Goal: Register for event/course

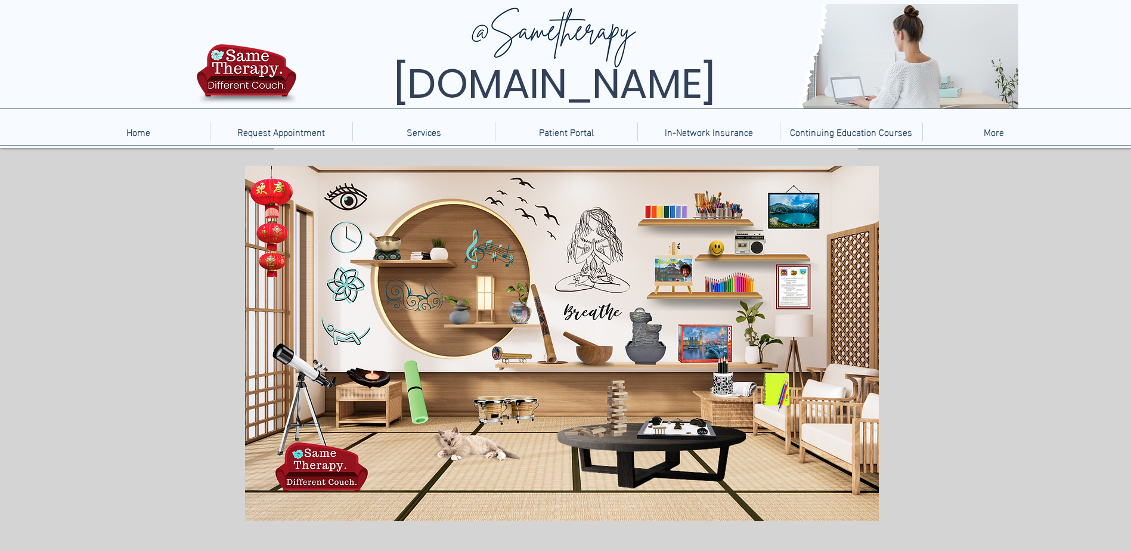
click at [839, 122] on p "Continuing Education Courses" at bounding box center [851, 131] width 134 height 19
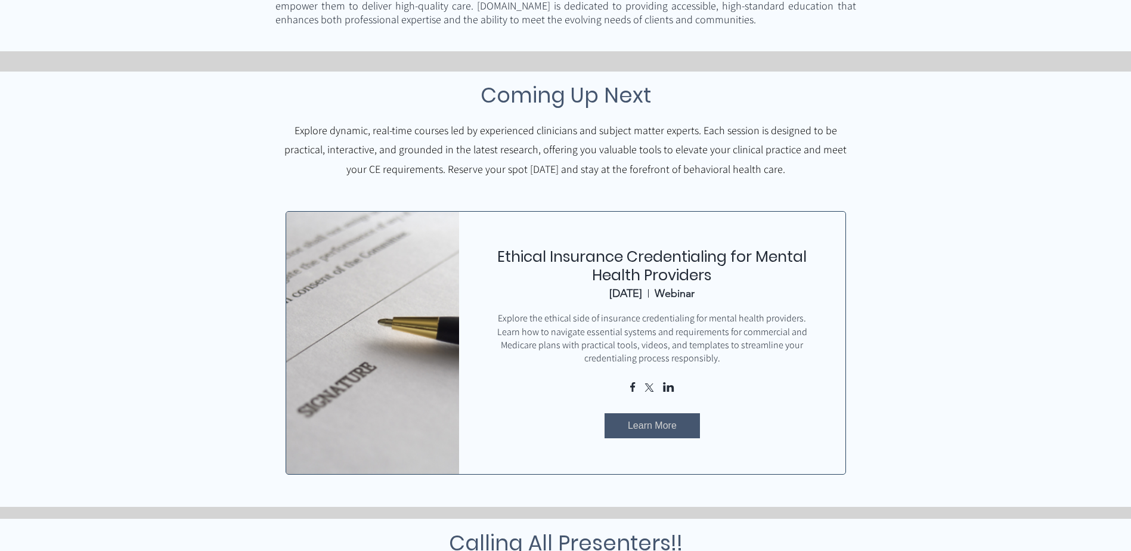
scroll to position [477, 0]
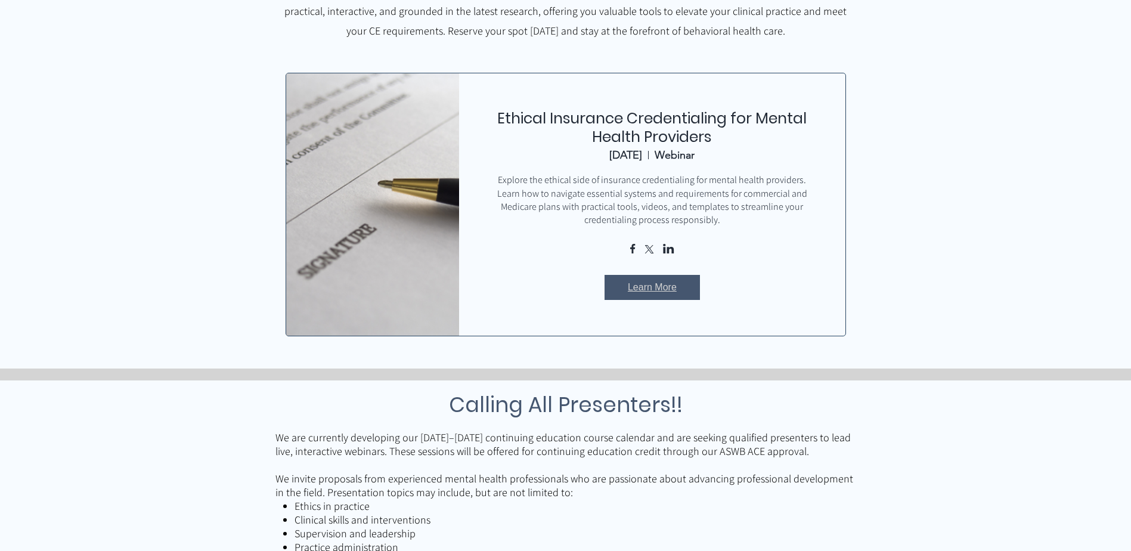
click at [647, 286] on span "Learn More" at bounding box center [652, 287] width 49 height 13
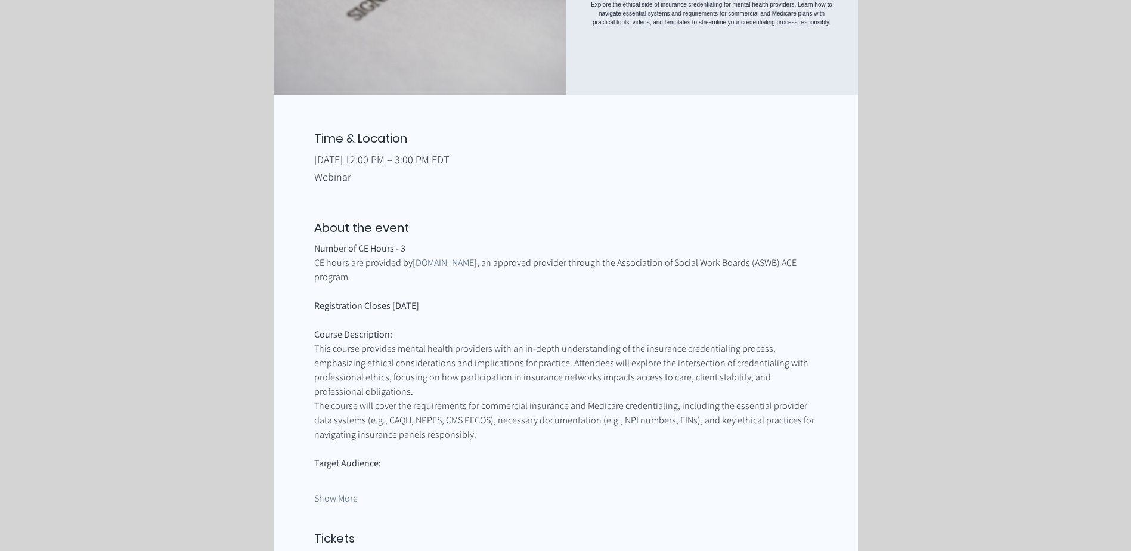
scroll to position [358, 0]
